Goal: Task Accomplishment & Management: Manage account settings

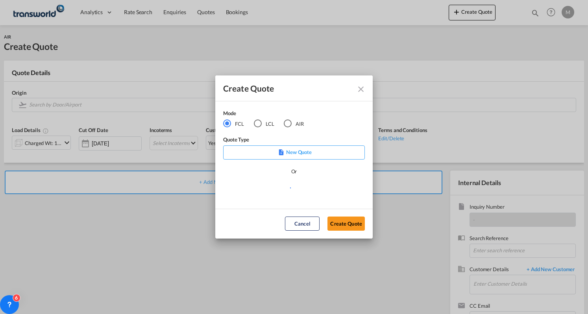
click at [356, 88] on md-icon "Close dialog" at bounding box center [360, 89] width 9 height 9
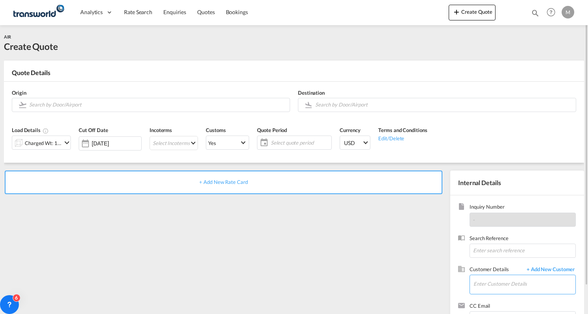
drag, startPoint x: 497, startPoint y: 286, endPoint x: 502, endPoint y: 281, distance: 7.5
click at [499, 284] on input "Enter Customer Details" at bounding box center [524, 284] width 102 height 18
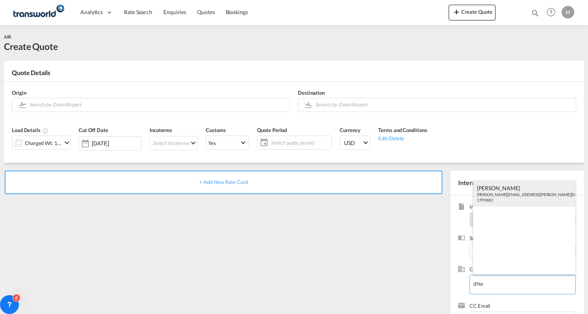
click at [525, 193] on div "[PERSON_NAME] [PERSON_NAME][EMAIL_ADDRESS][PERSON_NAME][DOMAIN_NAME] | D'HO NDT…" at bounding box center [524, 194] width 103 height 27
type input "D'HONDT THERMAL SOLUTIONS MANUFACTURING [DOMAIN_NAME], [PERSON_NAME], [PERSON_N…"
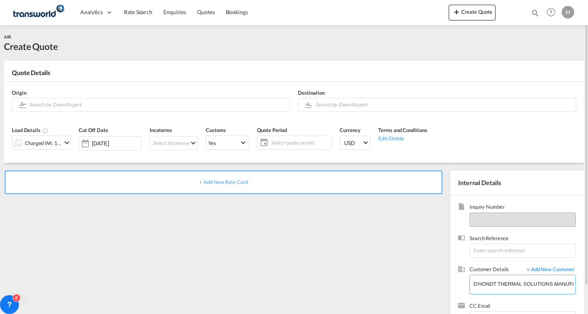
scroll to position [30, 0]
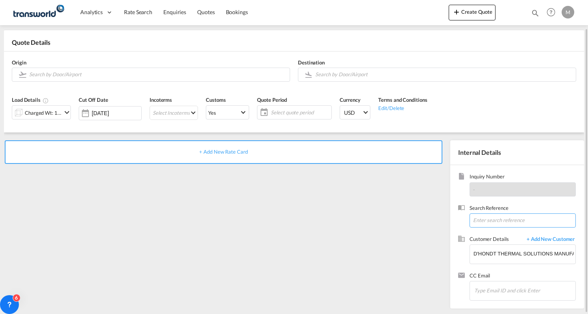
click at [504, 218] on input at bounding box center [522, 221] width 106 height 14
type input "AEXP28"
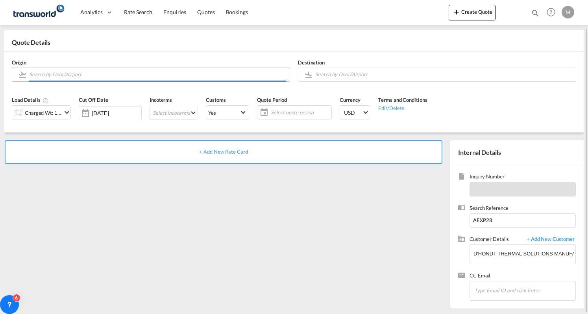
click at [99, 77] on input "Search by Door/Airport" at bounding box center [157, 75] width 257 height 14
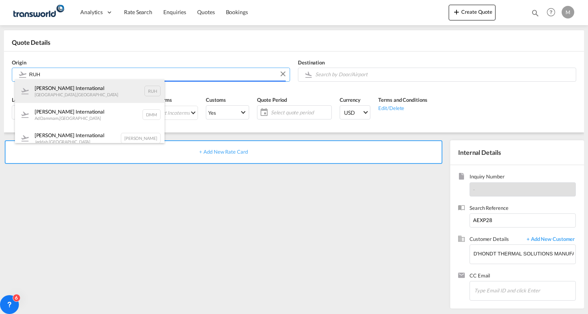
click at [82, 92] on div "[PERSON_NAME] International [GEOGRAPHIC_DATA] , [GEOGRAPHIC_DATA] RUH" at bounding box center [90, 91] width 150 height 24
type input "[PERSON_NAME] International, [GEOGRAPHIC_DATA], RUH"
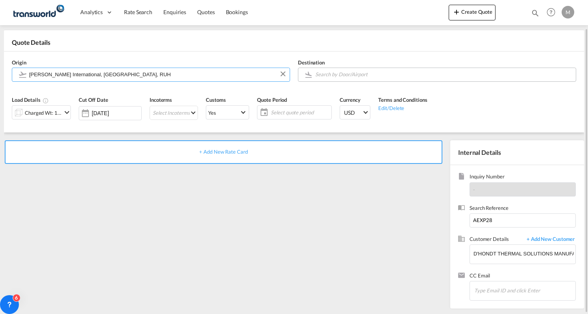
click at [333, 81] on md-autocomplete at bounding box center [443, 75] width 257 height 14
click at [328, 74] on input "Search by Door/Airport" at bounding box center [443, 75] width 257 height 14
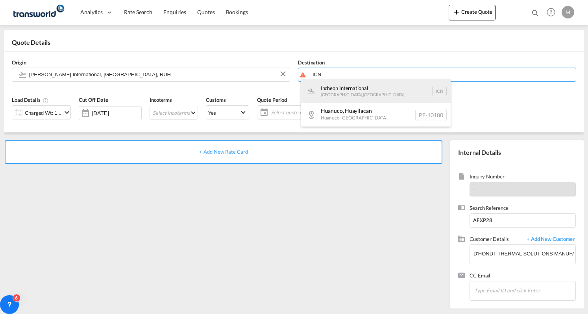
click at [335, 92] on div "Incheon International [GEOGRAPHIC_DATA] , [GEOGRAPHIC_DATA] ICN" at bounding box center [376, 91] width 150 height 24
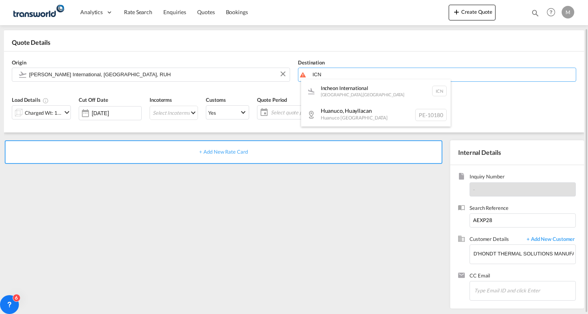
type input "Incheon International, [GEOGRAPHIC_DATA], ICN"
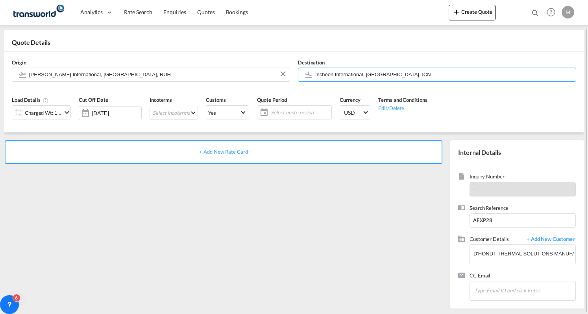
click at [63, 109] on md-icon "icon-chevron-down" at bounding box center [66, 112] width 9 height 9
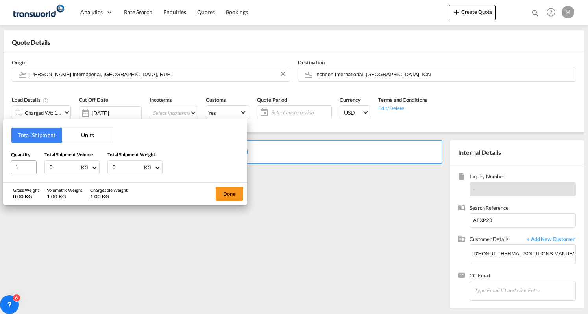
click at [20, 165] on div "Quantity 1 Total Shipment Volume 0 KG CBM CFT KG LB Total Shipment Weight 0 KG …" at bounding box center [125, 163] width 228 height 24
paste input "2571"
type input "2571"
drag, startPoint x: 118, startPoint y: 167, endPoint x: 106, endPoint y: 168, distance: 11.9
click at [106, 168] on div "Quantity 1 Total Shipment Volume 2571 KG CBM CFT KG LB Total Shipment Weight 0 …" at bounding box center [125, 163] width 228 height 24
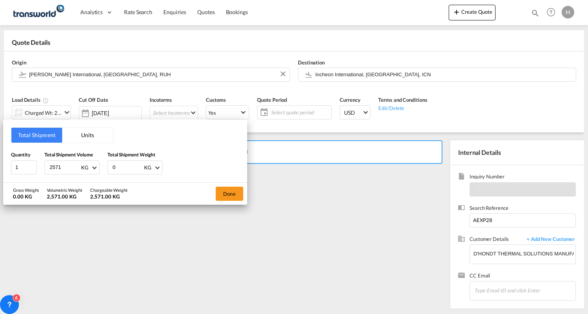
paste input "2571"
type input "2571"
drag, startPoint x: 232, startPoint y: 196, endPoint x: 209, endPoint y: 164, distance: 39.3
click at [233, 196] on button "Done" at bounding box center [230, 194] width 28 height 14
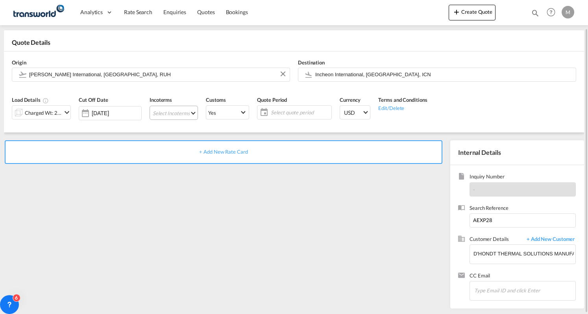
click at [186, 115] on md-select "Select Incoterms FAS - import Free Alongside Ship DDP - export Delivery Duty Pa…" at bounding box center [174, 113] width 48 height 14
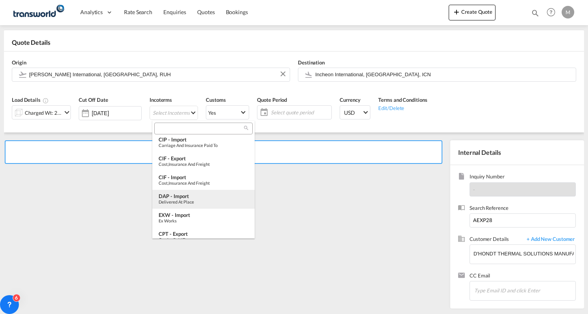
scroll to position [118, 0]
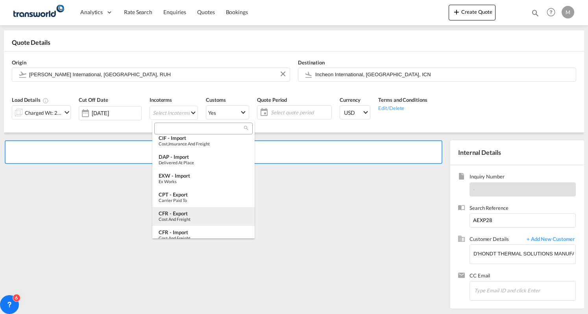
click at [190, 211] on div "CFR - export" at bounding box center [204, 214] width 90 height 6
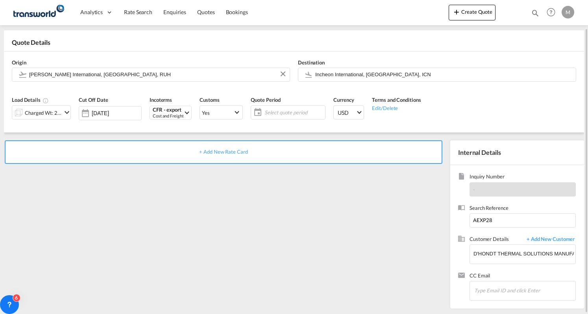
click at [299, 111] on span "Select quote period" at bounding box center [293, 112] width 59 height 7
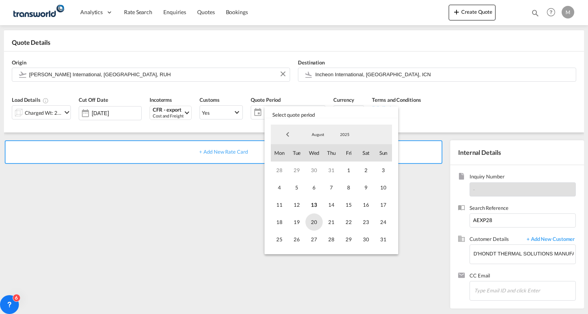
click at [314, 223] on span "20" at bounding box center [313, 222] width 17 height 17
click at [317, 223] on span "20" at bounding box center [313, 222] width 17 height 17
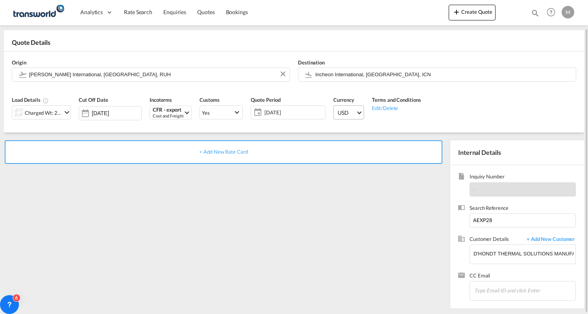
click at [350, 114] on span "USD" at bounding box center [347, 113] width 18 height 8
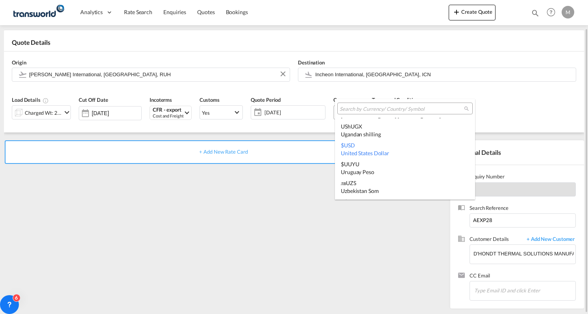
type md-option "USD"
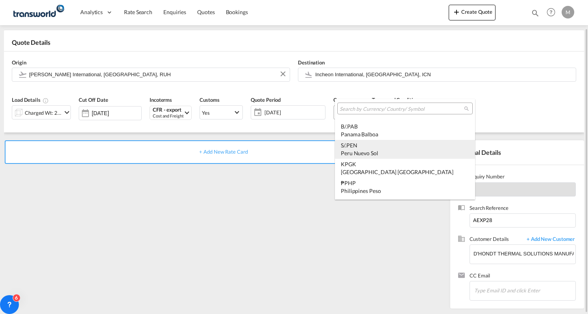
type md-option "PEN"
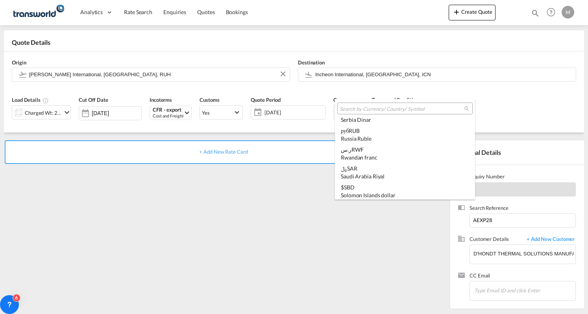
scroll to position [2215, 0]
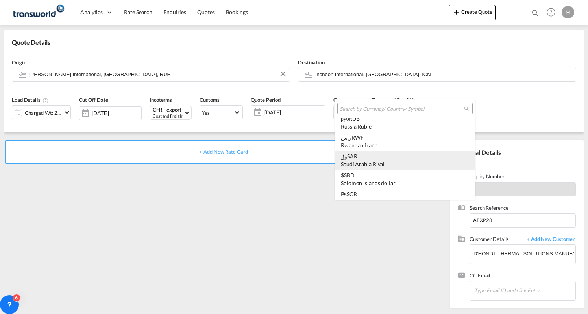
click at [364, 166] on div "Saudi Arabia Riyal" at bounding box center [405, 165] width 128 height 8
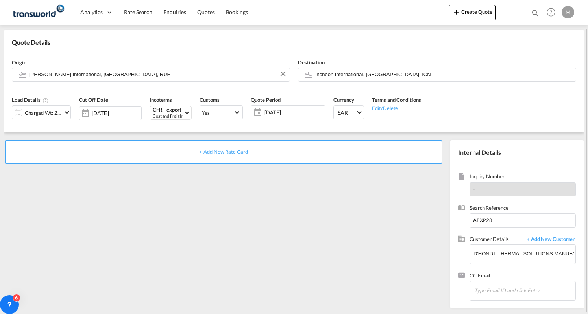
click at [300, 155] on div "+ Add New Rate Card" at bounding box center [224, 152] width 438 height 24
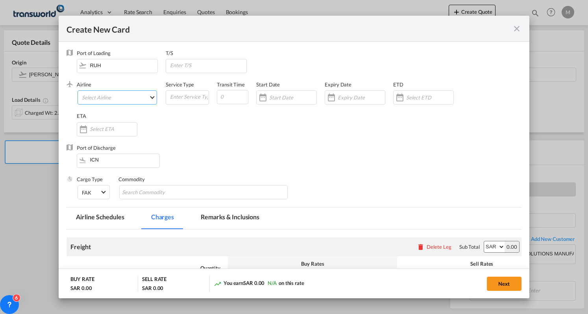
click at [131, 100] on md-select "Select Airline AIR EXPRESS S.A. (1166- / -) CMA CGM Air Cargo (1140-2C / -) DDW…" at bounding box center [117, 98] width 79 height 14
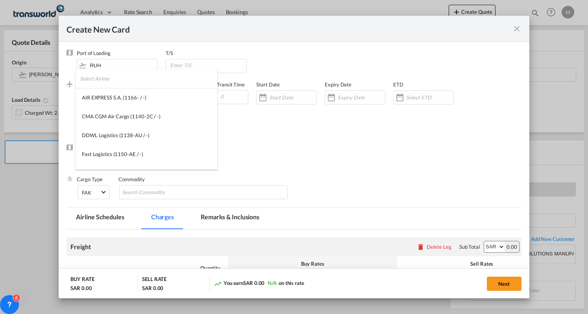
click at [135, 78] on input "search" at bounding box center [148, 78] width 137 height 19
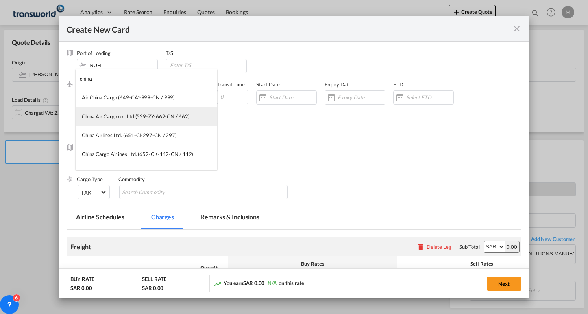
type input "china"
click at [129, 118] on div "China Air Cargo co., Ltd (529-ZY-662-CN / 662)" at bounding box center [135, 116] width 107 height 7
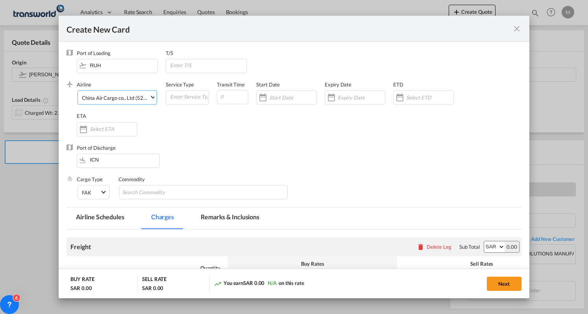
click at [147, 98] on div "China Air Cargo co., Ltd (529-ZY-662-CN / 662)" at bounding box center [135, 98] width 107 height 6
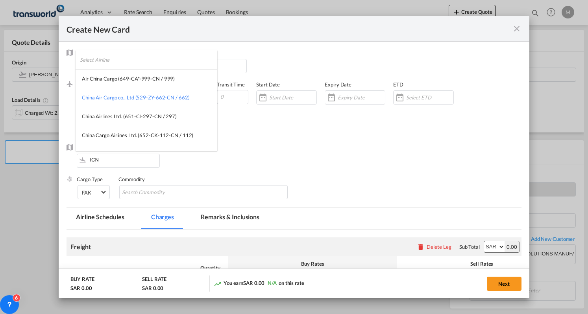
click at [137, 60] on input "search" at bounding box center [148, 59] width 137 height 19
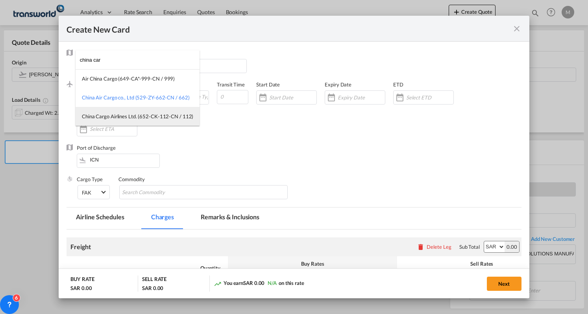
type input "china car"
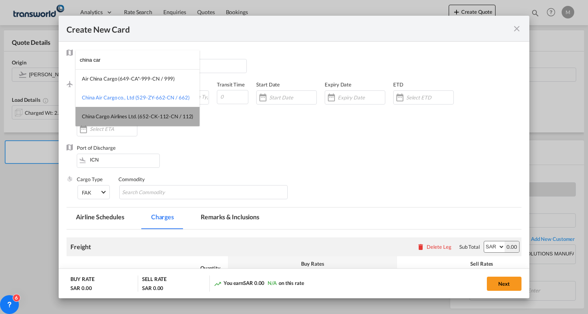
click at [146, 114] on div "China Cargo Airlines Ltd. (652-CK-112-CN / 112)" at bounding box center [137, 116] width 111 height 7
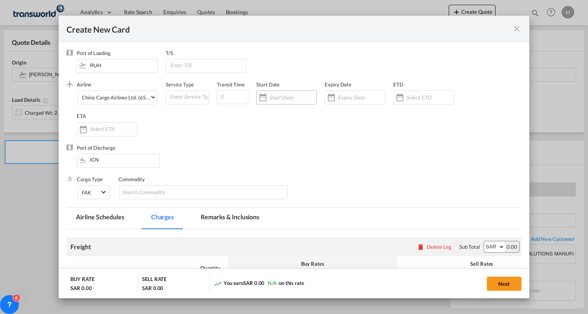
click at [269, 98] on input "Create New Card ..." at bounding box center [292, 97] width 47 height 6
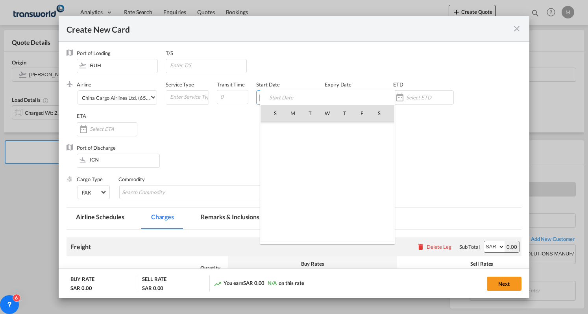
scroll to position [182167, 0]
click at [330, 164] on span "13" at bounding box center [327, 165] width 17 height 17
type input "[DATE]"
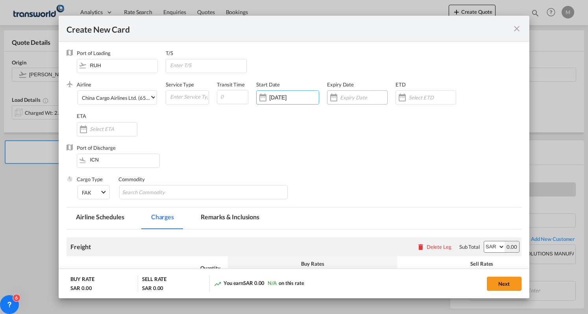
click at [335, 98] on div "Create New Card ..." at bounding box center [333, 98] width 13 height 16
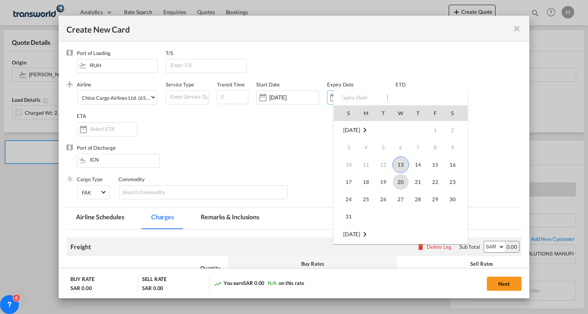
click at [397, 181] on span "20" at bounding box center [401, 182] width 16 height 16
type input "[DATE]"
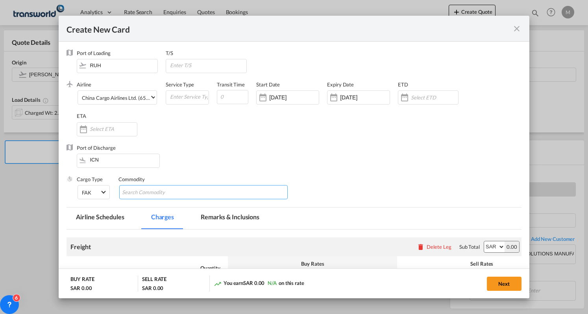
click at [187, 195] on input "Chips input." at bounding box center [158, 193] width 72 height 13
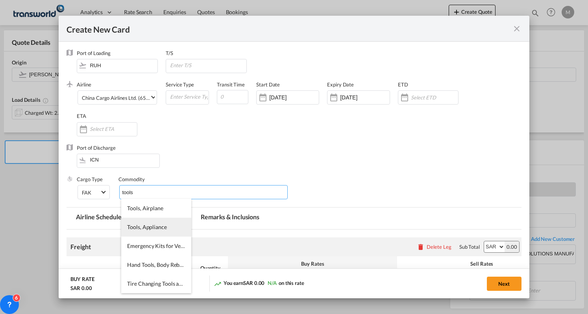
type input "tools"
click at [155, 229] on span "Tools, Appliance" at bounding box center [146, 227] width 39 height 7
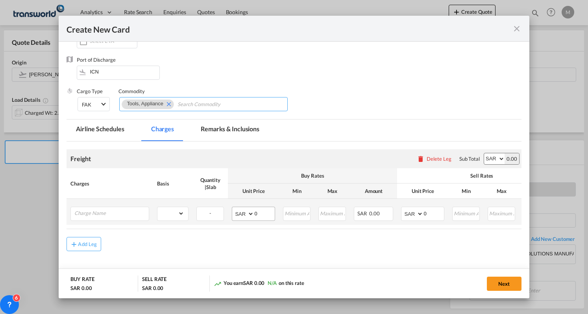
scroll to position [114, 0]
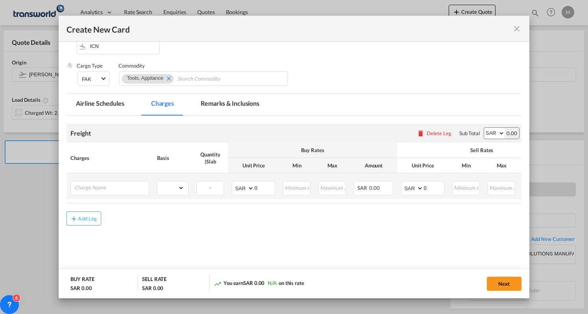
click at [93, 196] on td "Please Enter Already Exists" at bounding box center [109, 187] width 87 height 26
click at [92, 189] on input "Charge Name" at bounding box center [111, 188] width 74 height 12
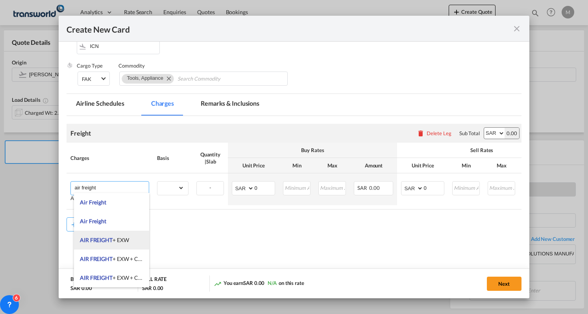
click at [124, 244] on li "AIR FREIGHT + EXW" at bounding box center [111, 240] width 75 height 19
type input "AIR FREIGHT + EXW"
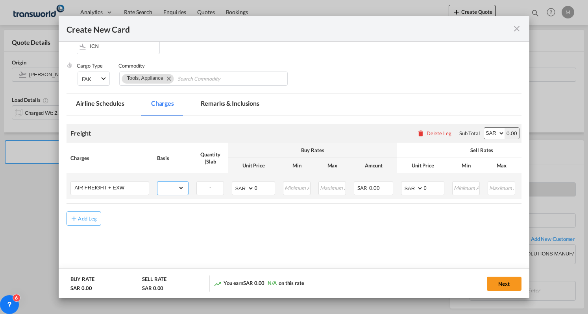
click at [176, 187] on select "gross_weight volumetric_weight per_shipment per_bl per_km % on air freight per_…" at bounding box center [170, 188] width 27 height 13
select select "per_shipment"
click at [157, 182] on select "gross_weight volumetric_weight per_shipment per_bl per_km % on air freight per_…" at bounding box center [170, 188] width 27 height 13
drag, startPoint x: 268, startPoint y: 186, endPoint x: 249, endPoint y: 190, distance: 19.2
click at [249, 190] on md-input-container "AED AFN ALL AMD ANG AOA ARS AUD AWG AZN BAM BBD BDT BGN BHD BIF BMD BND [PERSON…" at bounding box center [253, 188] width 43 height 14
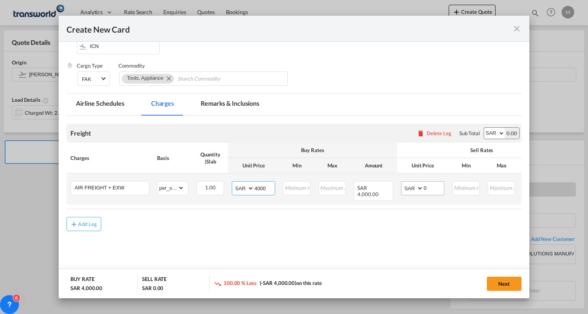
type input "4000"
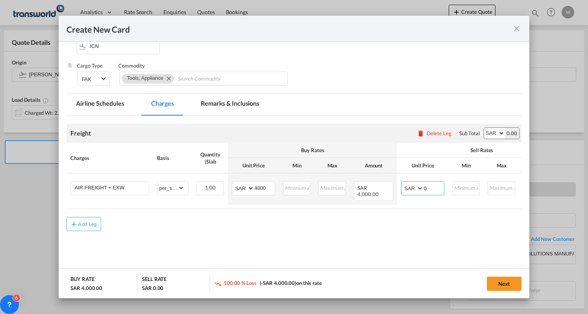
drag, startPoint x: 431, startPoint y: 190, endPoint x: 400, endPoint y: 204, distance: 34.2
click at [400, 204] on div "Charges Basis Quantity | Slab Buy Rates Sell Rates Comments Action Unit Price M…" at bounding box center [293, 176] width 454 height 66
type input "6800"
click at [492, 278] on button "Next" at bounding box center [504, 284] width 35 height 14
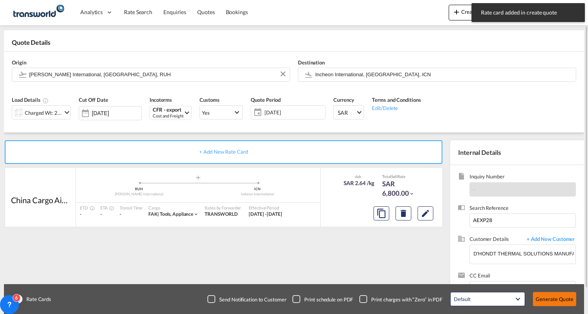
click at [545, 303] on button "Generate Quote" at bounding box center [554, 299] width 43 height 14
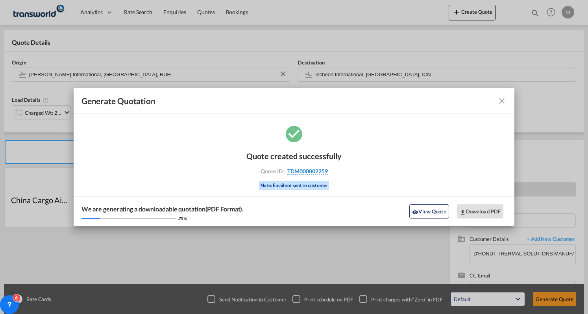
click at [327, 169] on span "TDM000002259" at bounding box center [307, 171] width 41 height 7
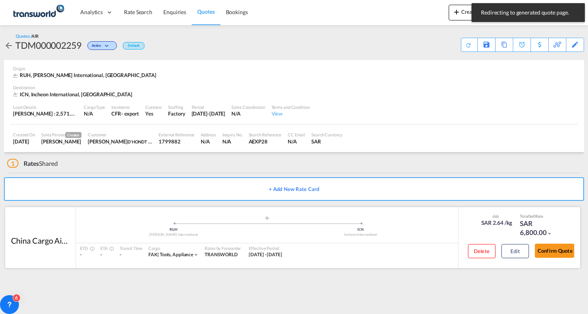
click at [551, 258] on div "Confirm Quote" at bounding box center [554, 253] width 39 height 22
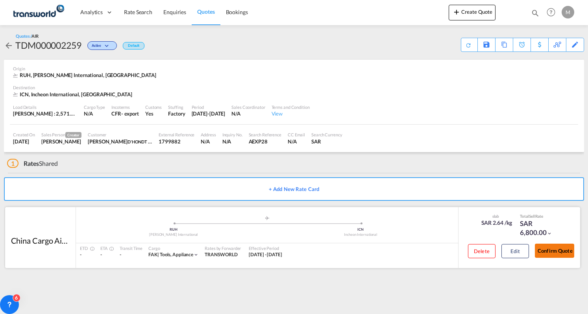
click at [549, 253] on button "Confirm Quote" at bounding box center [554, 251] width 39 height 14
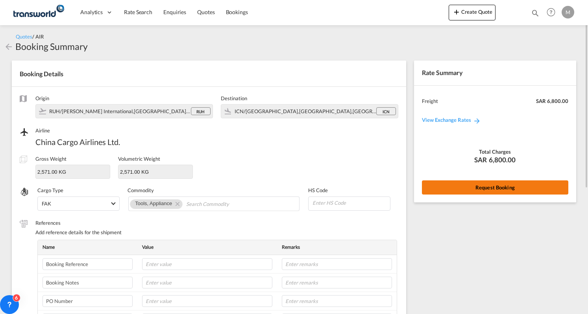
click at [464, 190] on button "Request Booking" at bounding box center [495, 188] width 146 height 14
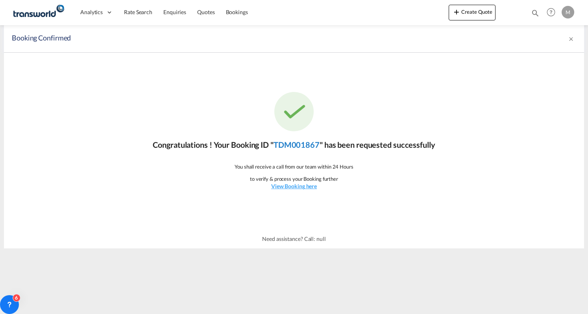
click at [296, 148] on link "TDM001867" at bounding box center [296, 144] width 46 height 9
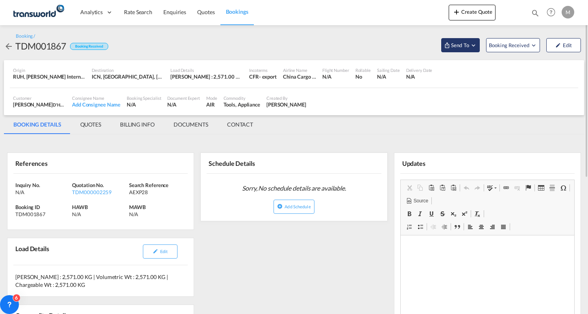
click at [464, 43] on span "Send To" at bounding box center [460, 45] width 20 height 8
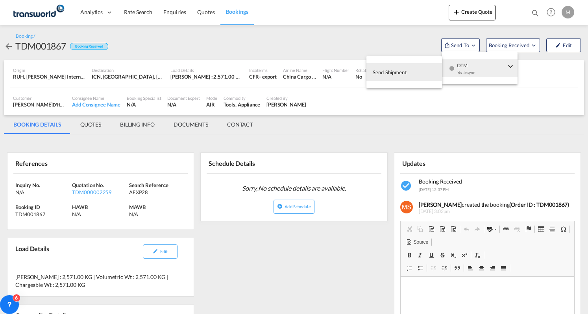
click at [431, 74] on button "Send Shipment" at bounding box center [404, 72] width 76 height 18
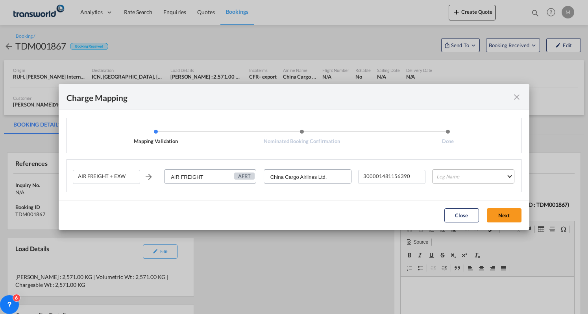
click at [454, 174] on md-select "Leg Name HANDLING ORIGIN HANDLING DESTINATION OTHERS TL PICK UP CUSTOMS ORIGIN …" at bounding box center [473, 177] width 82 height 14
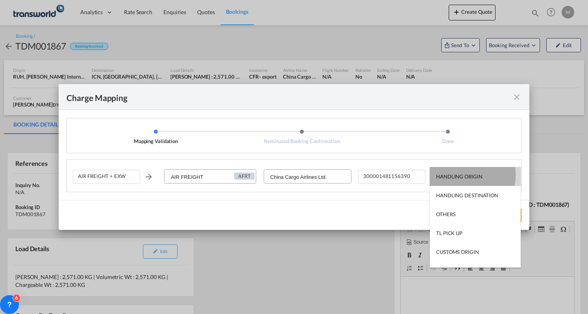
click at [462, 175] on div "HANDLING ORIGIN" at bounding box center [459, 176] width 46 height 7
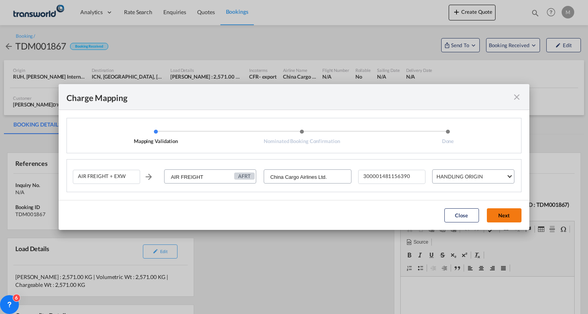
click at [511, 216] on button "Next" at bounding box center [504, 216] width 35 height 14
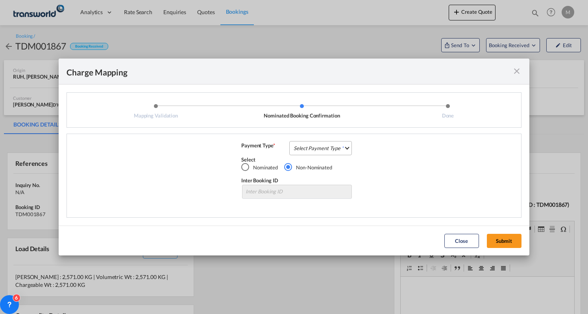
click at [301, 148] on md-select "Select Payment Type COLLECT PREPAID" at bounding box center [320, 148] width 63 height 14
click at [307, 166] on div "PREPAID" at bounding box center [304, 166] width 21 height 7
click at [510, 239] on button "Submit" at bounding box center [504, 241] width 35 height 14
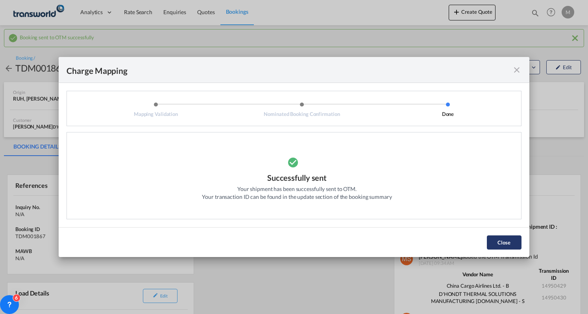
click at [514, 244] on button "Close" at bounding box center [504, 243] width 35 height 14
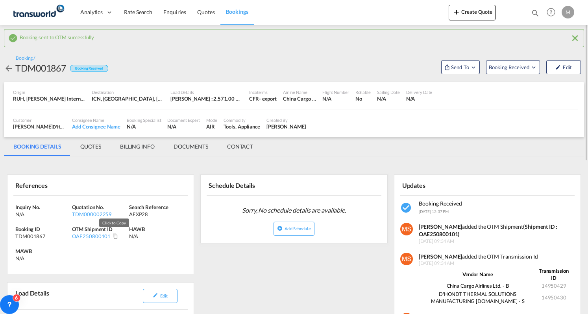
click at [116, 235] on md-icon "Click to Copy" at bounding box center [116, 237] width 6 height 6
click at [477, 15] on button "Create Quote" at bounding box center [472, 13] width 47 height 16
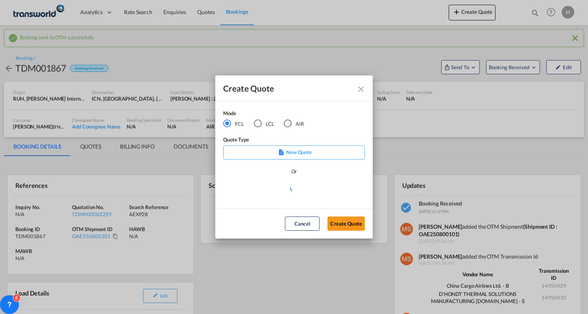
click at [286, 122] on div "AIR" at bounding box center [288, 124] width 8 height 8
click at [334, 222] on button "Create Quote" at bounding box center [345, 224] width 37 height 14
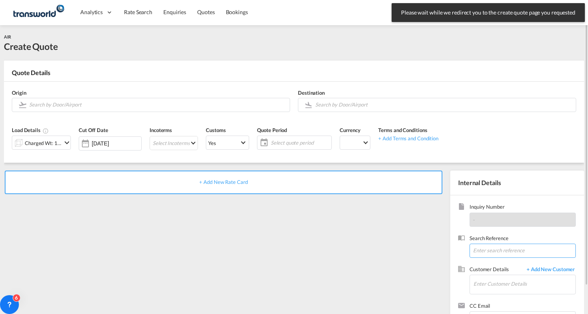
click at [489, 248] on input at bounding box center [522, 251] width 106 height 14
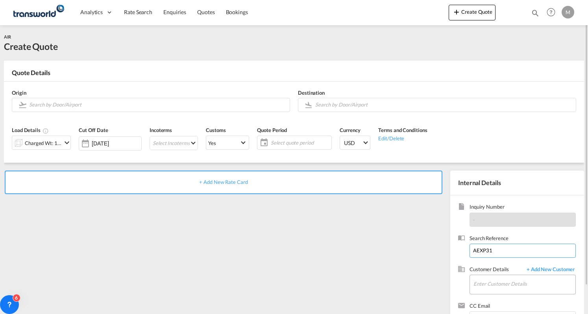
type input "AEXP31"
click at [508, 280] on input "Enter Customer Details" at bounding box center [524, 284] width 102 height 18
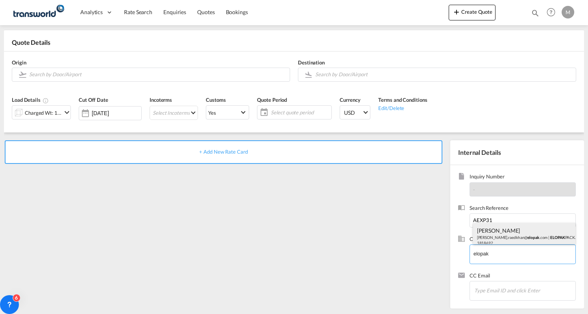
click at [515, 232] on div "[PERSON_NAME] [PERSON_NAME].raedkhan@ elopak .com | ELOPAK PACKAGING COMPANY LL…" at bounding box center [524, 236] width 103 height 27
type input "ELOPAK PACKAGING COMPANY LLC, [PERSON_NAME], [PERSON_NAME][EMAIL_ADDRESS][DOMAI…"
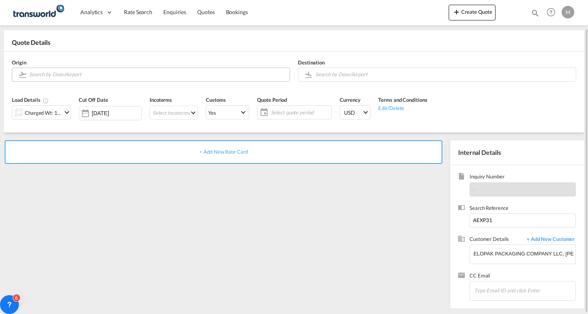
click at [92, 74] on input "Search by Door/Airport" at bounding box center [157, 75] width 257 height 14
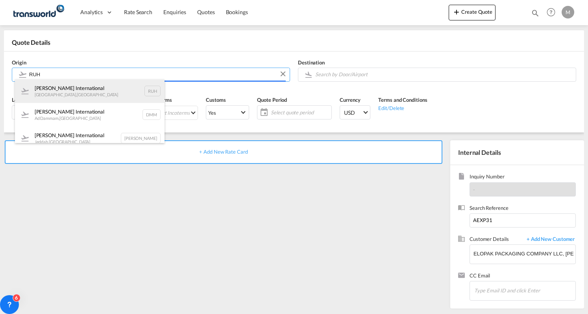
click at [102, 91] on div "[PERSON_NAME] International [GEOGRAPHIC_DATA] , [GEOGRAPHIC_DATA] RUH" at bounding box center [90, 91] width 150 height 24
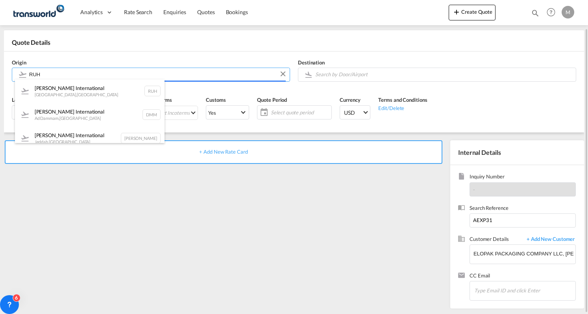
type input "[PERSON_NAME] International, [GEOGRAPHIC_DATA], RUH"
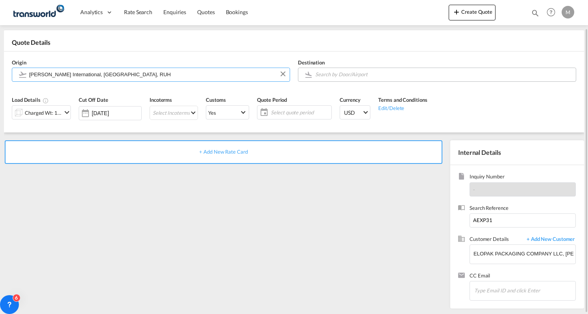
click at [345, 74] on input "Search by Door/Airport" at bounding box center [443, 75] width 257 height 14
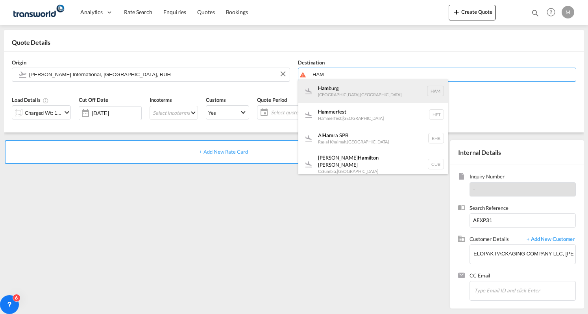
click at [347, 91] on div "Ham [GEOGRAPHIC_DATA] , [GEOGRAPHIC_DATA] HAM" at bounding box center [373, 91] width 150 height 24
type input "[GEOGRAPHIC_DATA], [GEOGRAPHIC_DATA], HAM"
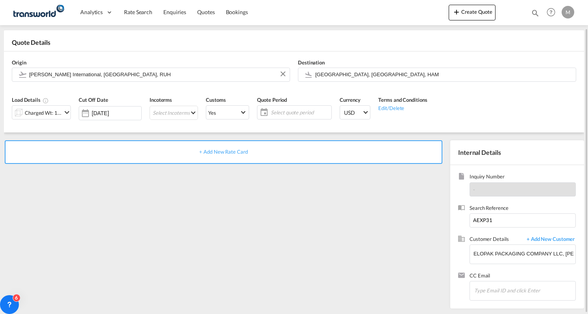
click at [68, 114] on md-icon "icon-chevron-down" at bounding box center [66, 112] width 9 height 9
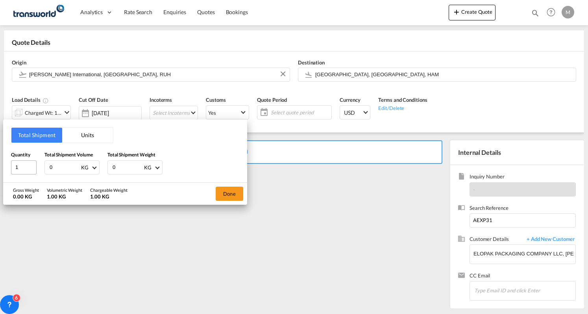
drag, startPoint x: 73, startPoint y: 164, endPoint x: 18, endPoint y: 164, distance: 54.7
click at [18, 164] on div "Quantity 1 Total Shipment Volume 0 KG CBM CFT KG LB Total Shipment Weight 0 KG …" at bounding box center [125, 163] width 228 height 24
paste input "456"
type input "4560"
paste input "456"
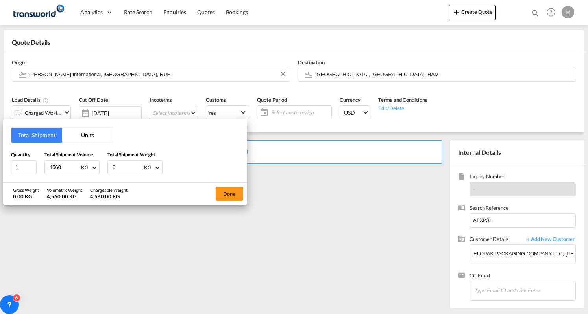
drag, startPoint x: 121, startPoint y: 166, endPoint x: 108, endPoint y: 166, distance: 13.4
click at [108, 166] on div "0 KG KG LB" at bounding box center [134, 168] width 55 height 14
type input "4560"
drag, startPoint x: 231, startPoint y: 196, endPoint x: 219, endPoint y: 180, distance: 19.8
click at [231, 196] on button "Done" at bounding box center [230, 194] width 28 height 14
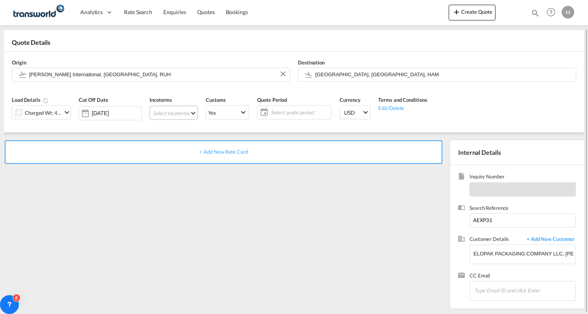
click at [181, 113] on md-select "Select Incoterms FAS - import Free Alongside Ship DDP - export Delivery Duty Pa…" at bounding box center [174, 113] width 48 height 14
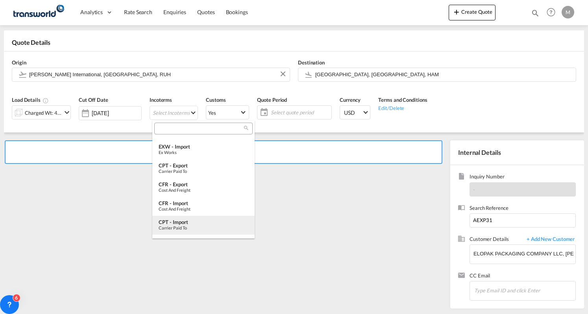
scroll to position [157, 0]
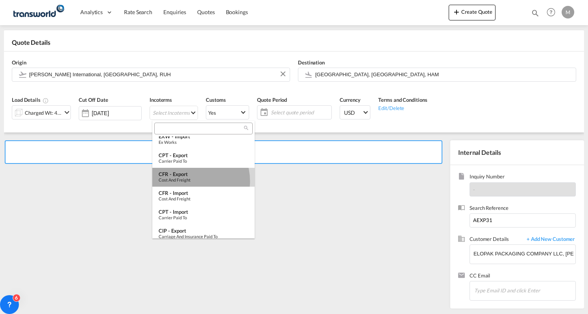
click at [190, 181] on div "Cost and Freight" at bounding box center [204, 179] width 90 height 5
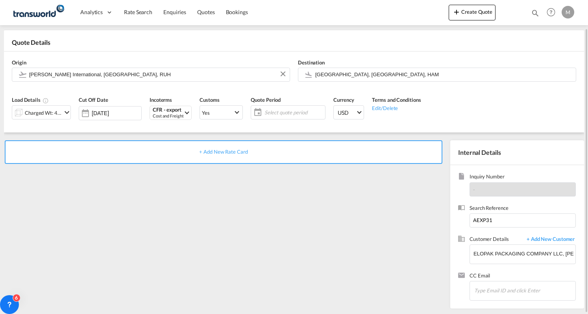
click at [307, 111] on span "Select quote period" at bounding box center [293, 112] width 59 height 7
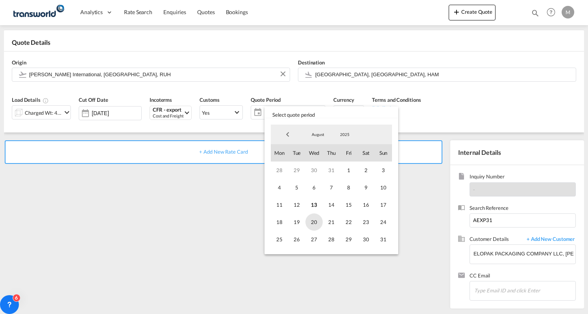
click at [318, 217] on span "20" at bounding box center [313, 222] width 17 height 17
click at [315, 222] on span "20" at bounding box center [313, 222] width 17 height 17
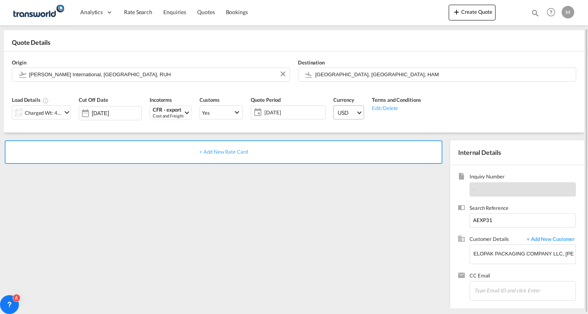
click at [349, 112] on span "USD" at bounding box center [347, 113] width 18 height 8
type md-option "USD"
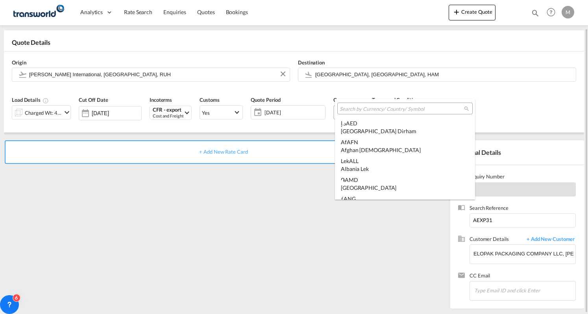
type md-option "PEN"
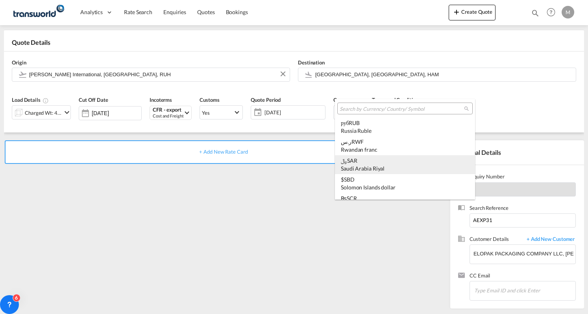
scroll to position [2215, 0]
click at [370, 161] on div "Saudi Arabia Riyal" at bounding box center [405, 165] width 128 height 8
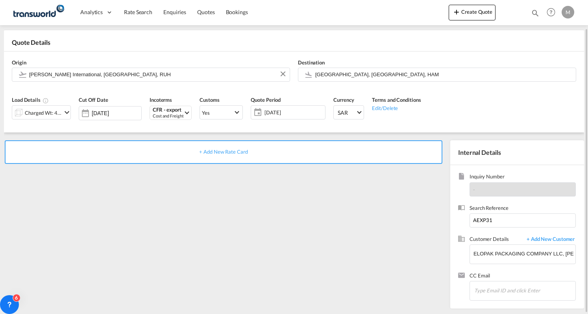
click at [270, 155] on div "+ Add New Rate Card" at bounding box center [224, 152] width 438 height 24
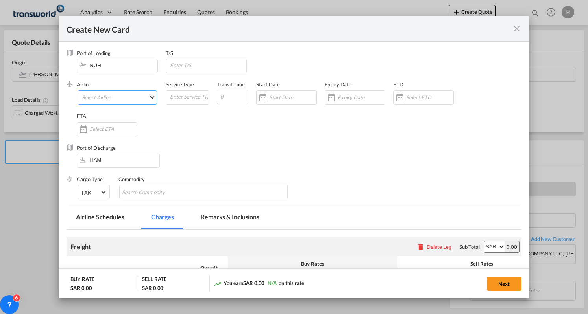
click at [126, 98] on md-select "Select Airline AIR EXPRESS S.A. (1166- / -) CMA CGM Air Cargo (1140-2C / -) DDW…" at bounding box center [117, 98] width 79 height 14
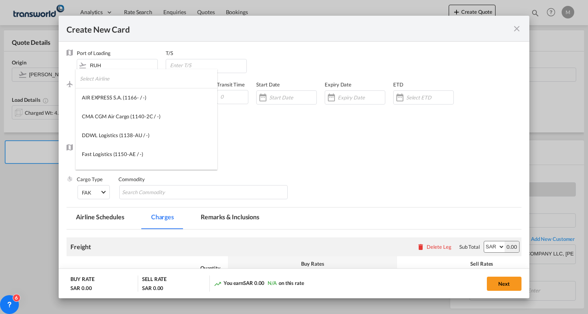
click at [127, 82] on input "search" at bounding box center [148, 78] width 137 height 19
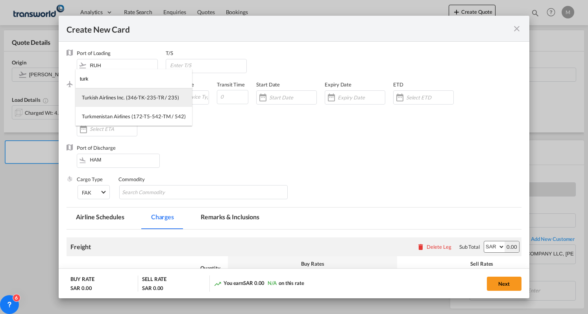
type input "turk"
click at [133, 96] on div "Turkish Airlines Inc. (346-TK-235-TR / 235)" at bounding box center [130, 97] width 97 height 7
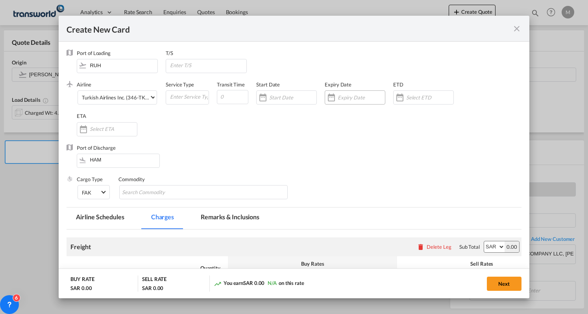
click at [330, 96] on div "Create New Card ..." at bounding box center [331, 98] width 13 height 16
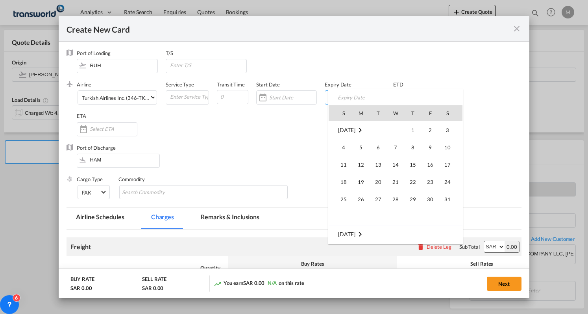
scroll to position [182167, 0]
click at [395, 181] on span "20" at bounding box center [396, 182] width 16 height 16
type input "[DATE]"
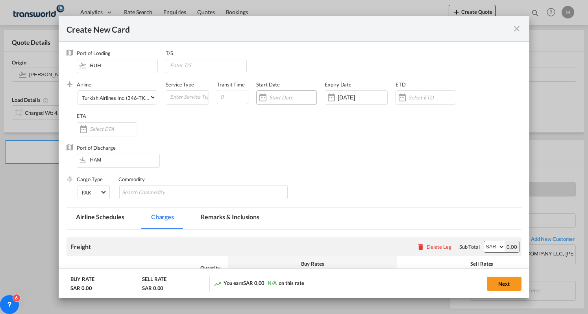
click at [266, 99] on div "Create New Card ..." at bounding box center [263, 98] width 13 height 16
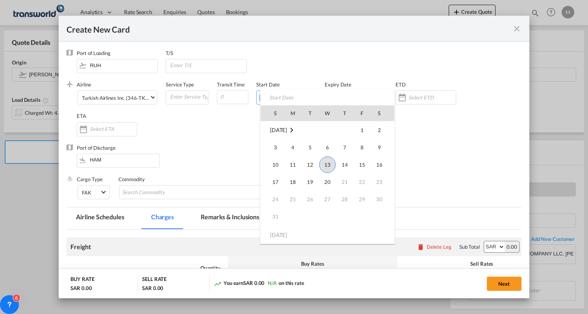
click at [327, 161] on span "13" at bounding box center [327, 165] width 17 height 17
type input "[DATE]"
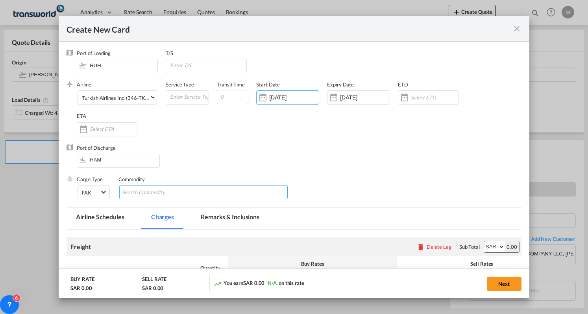
click at [151, 189] on input "Search Commodity" at bounding box center [158, 193] width 72 height 13
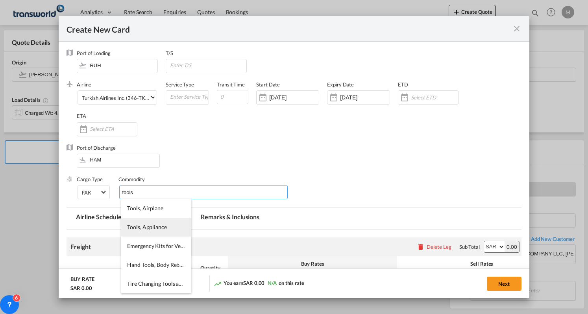
type input "tools"
click at [157, 223] on li "Tools, Appliance" at bounding box center [156, 227] width 70 height 19
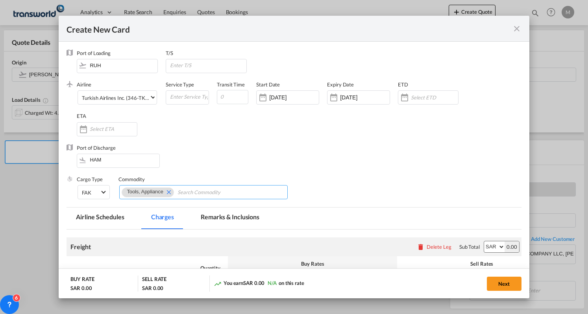
scroll to position [79, 0]
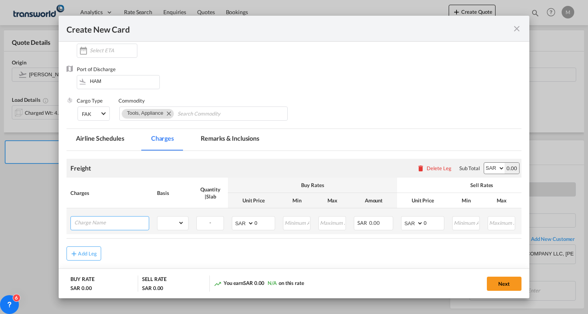
click at [144, 221] on input "Charge Name" at bounding box center [111, 223] width 74 height 12
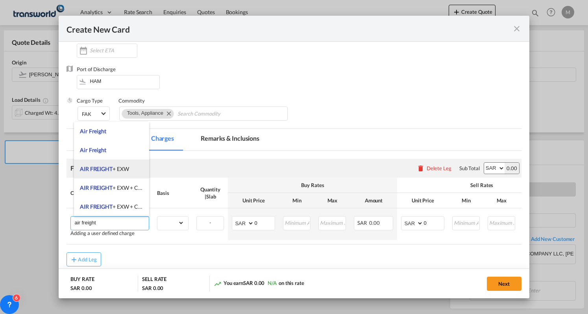
click at [118, 163] on li "AIR FREIGHT + EXW" at bounding box center [111, 169] width 75 height 19
type input "AIR FREIGHT + EXW"
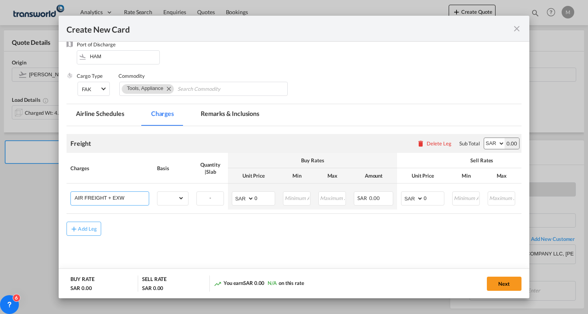
scroll to position [114, 0]
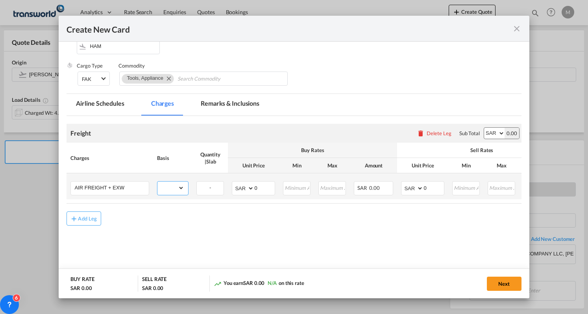
drag, startPoint x: 178, startPoint y: 187, endPoint x: 178, endPoint y: 182, distance: 5.1
click at [178, 187] on select "gross_weight volumetric_weight per_shipment per_bl per_km % on air freight per_…" at bounding box center [170, 188] width 27 height 13
select select "per_shipment"
click at [157, 182] on select "gross_weight volumetric_weight per_shipment per_bl per_km % on air freight per_…" at bounding box center [170, 188] width 27 height 13
drag, startPoint x: 264, startPoint y: 184, endPoint x: 231, endPoint y: 192, distance: 33.4
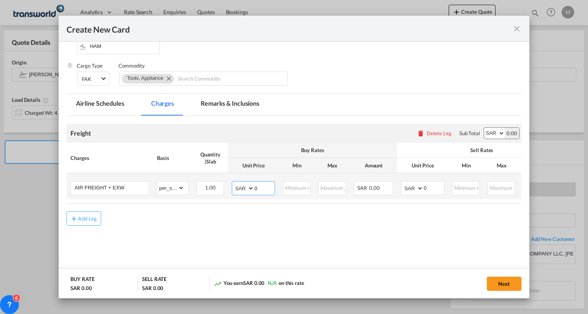
click at [231, 192] on td "AED AFN ALL AMD ANG AOA ARS AUD AWG AZN BAM BBD BDT BGN BHD BIF BMD BND [PERSON…" at bounding box center [253, 187] width 51 height 26
type input "8000"
drag, startPoint x: 429, startPoint y: 188, endPoint x: 394, endPoint y: 197, distance: 36.2
click at [394, 197] on tr "AIR FREIGHT + EXW Please Enter Already Exists gross_weight volumetric_weight pe…" at bounding box center [345, 189] width 558 height 31
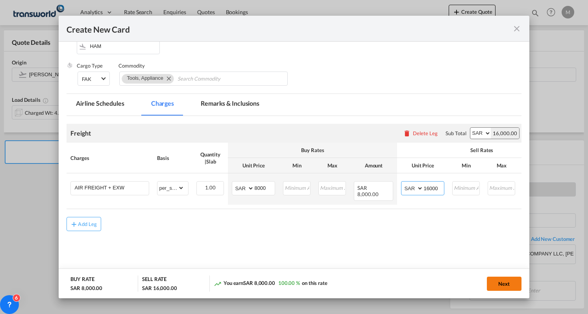
type input "16000"
click at [495, 279] on button "Next" at bounding box center [504, 284] width 35 height 14
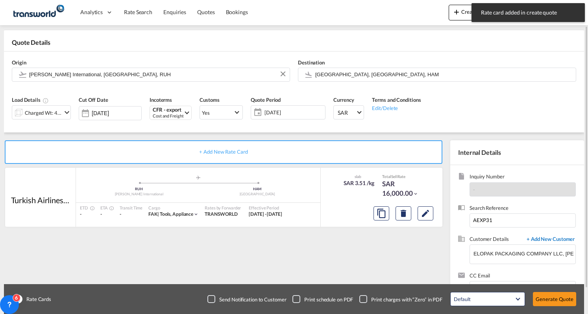
scroll to position [60, 0]
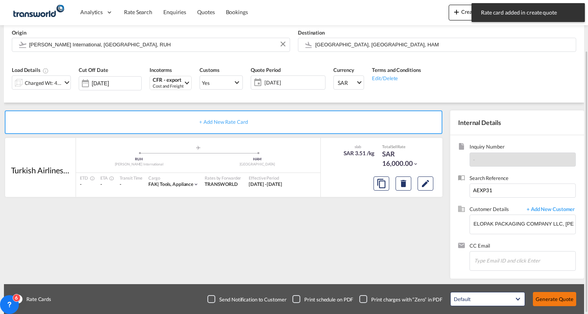
click at [545, 301] on button "Generate Quote" at bounding box center [554, 299] width 43 height 14
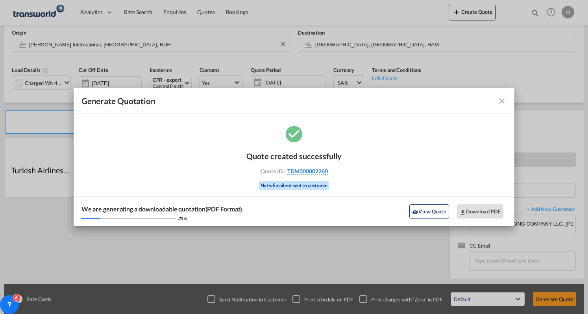
click at [320, 168] on span "TDM000002260" at bounding box center [307, 171] width 41 height 7
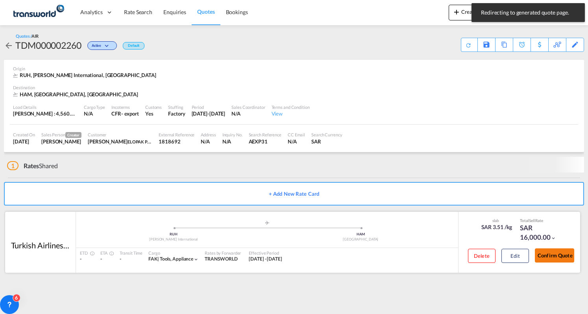
click at [558, 254] on button "Confirm Quote" at bounding box center [554, 256] width 39 height 14
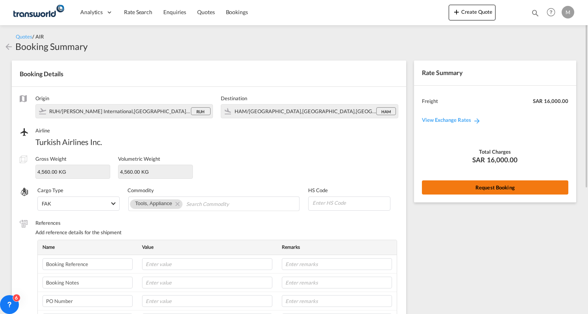
click at [492, 190] on button "Request Booking" at bounding box center [495, 188] width 146 height 14
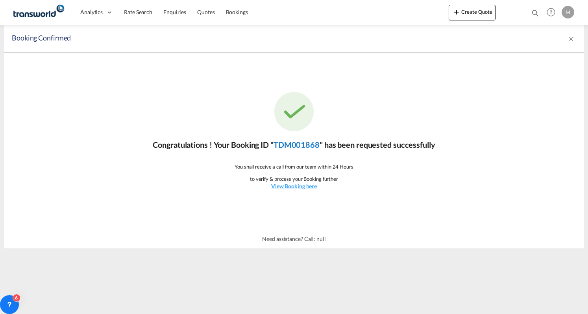
click at [308, 143] on link "TDM001868" at bounding box center [296, 144] width 46 height 9
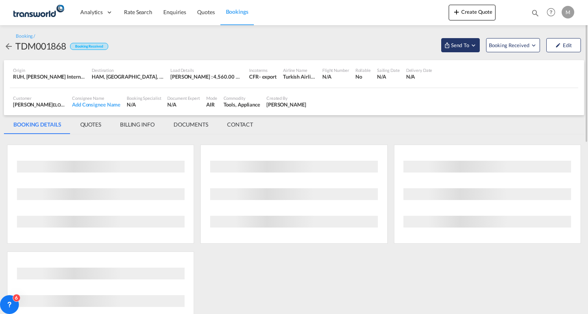
click at [466, 43] on span "Send To" at bounding box center [460, 45] width 20 height 8
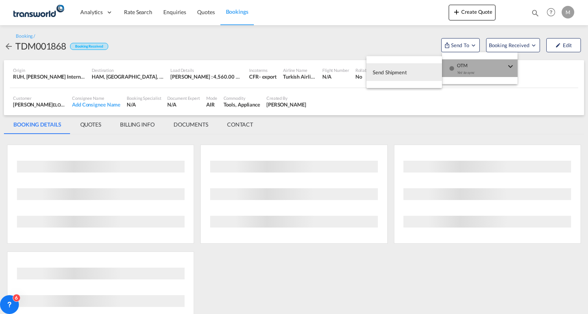
click at [468, 68] on div "Yet to sync" at bounding box center [481, 74] width 49 height 17
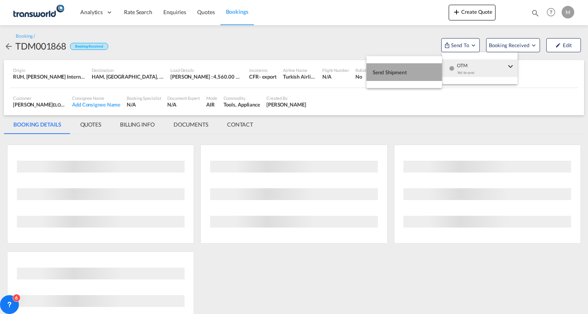
click at [436, 70] on button "Send Shipment" at bounding box center [404, 72] width 76 height 18
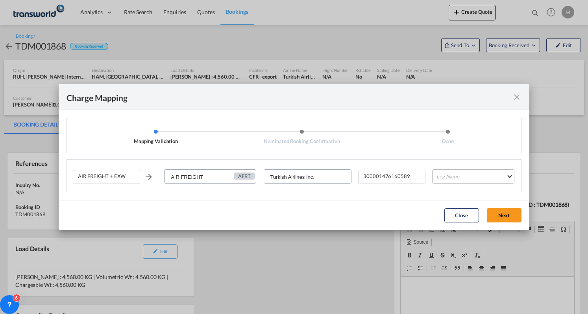
click at [444, 175] on md-select "Leg Name HANDLING ORIGIN HANDLING DESTINATION OTHERS TL PICK UP CUSTOMS ORIGIN …" at bounding box center [473, 177] width 82 height 14
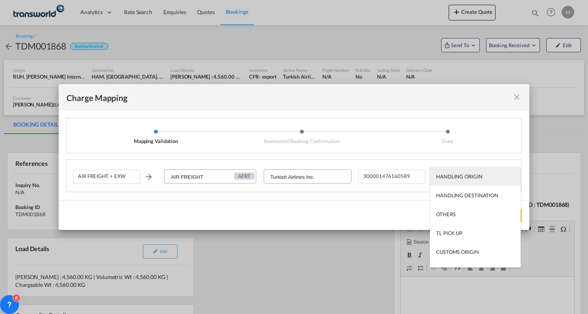
click at [475, 177] on div "HANDLING ORIGIN" at bounding box center [459, 176] width 46 height 7
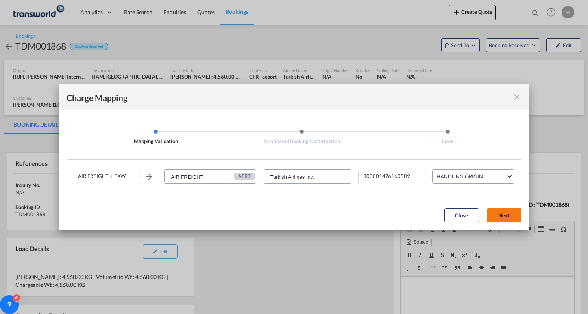
click at [510, 214] on button "Next" at bounding box center [504, 216] width 35 height 14
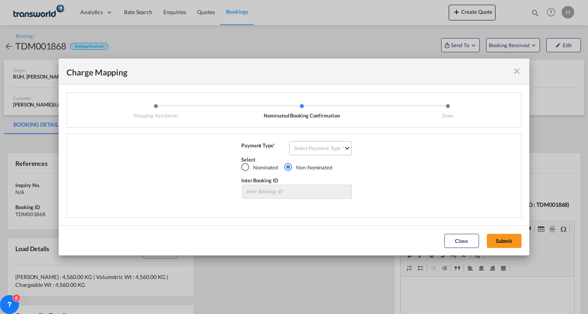
click at [319, 151] on md-select "Select Payment Type COLLECT PREPAID" at bounding box center [320, 148] width 63 height 14
click at [341, 166] on md-option "PREPAID" at bounding box center [323, 166] width 70 height 19
click at [509, 235] on button "Submit" at bounding box center [504, 241] width 35 height 14
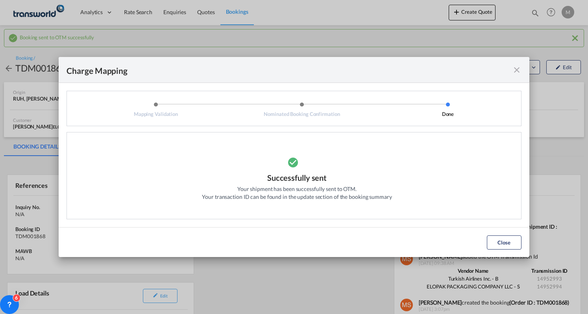
click at [517, 72] on md-icon "icon-close fg-AAA8AD cursor" at bounding box center [516, 69] width 9 height 9
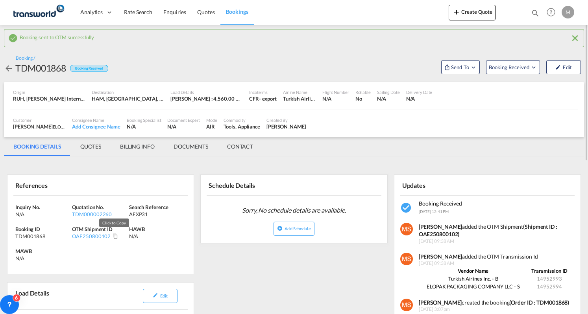
click at [113, 236] on md-icon "Click to Copy" at bounding box center [116, 237] width 6 height 6
